Goal: Task Accomplishment & Management: Manage account settings

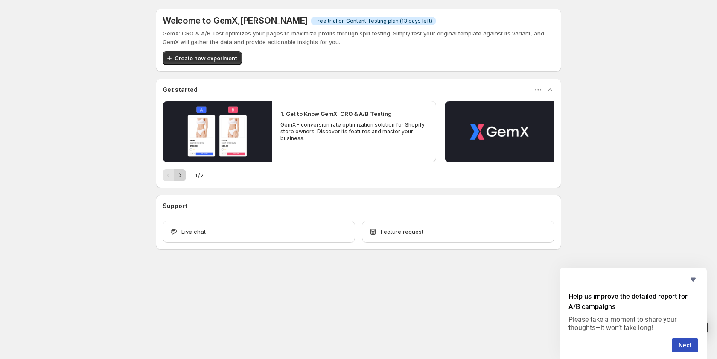
click at [179, 173] on icon "Next" at bounding box center [180, 175] width 9 height 9
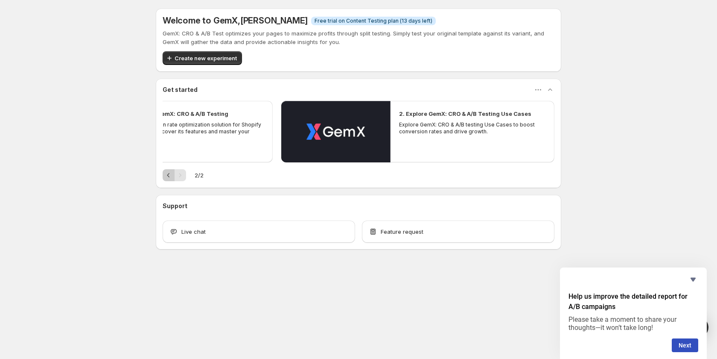
click at [169, 175] on icon "Previous" at bounding box center [168, 175] width 9 height 9
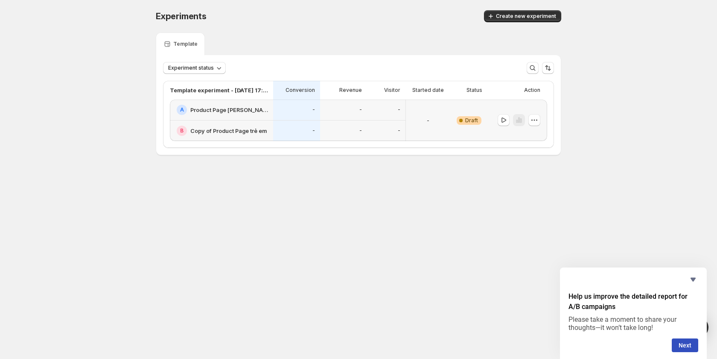
click at [473, 119] on span "Draft" at bounding box center [471, 120] width 13 height 7
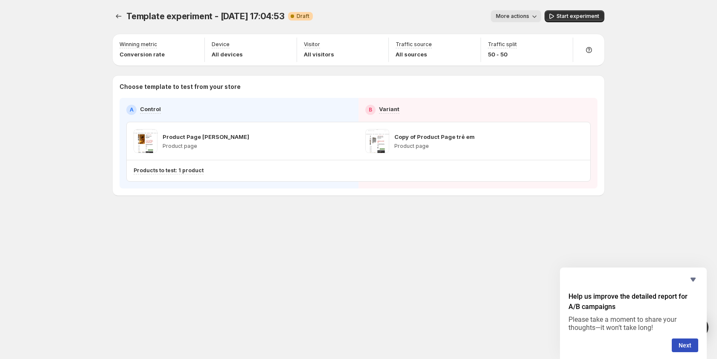
click at [522, 16] on span "More actions" at bounding box center [512, 16] width 33 height 7
click at [525, 19] on span "More actions" at bounding box center [512, 16] width 33 height 7
click at [698, 280] on icon "Hide survey" at bounding box center [693, 279] width 10 height 10
